Goal: Register for event/course

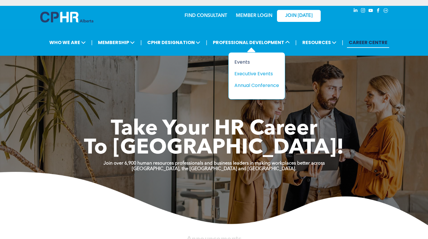
click at [244, 63] on div "Events" at bounding box center [255, 61] width 40 height 7
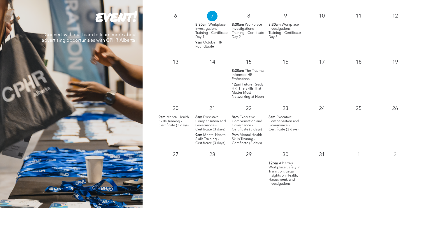
scroll to position [607, 0]
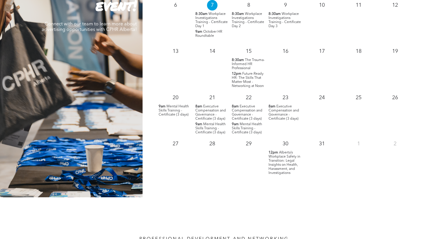
click at [280, 166] on span "Alberta’s Workplace Safety in Transition: Legal Insights on Health, Harassment,…" at bounding box center [285, 163] width 32 height 24
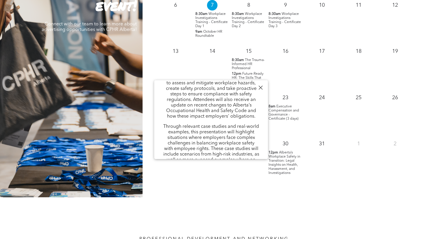
scroll to position [291, 0]
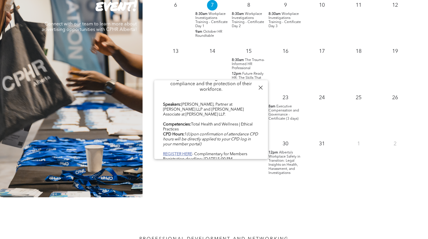
click at [181, 152] on b "REGISTER HERE" at bounding box center [177, 154] width 29 height 4
